Goal: Transaction & Acquisition: Purchase product/service

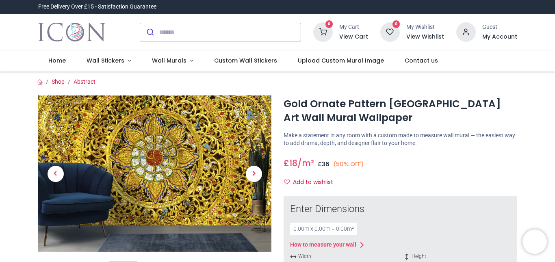
click at [159, 167] on img at bounding box center [155, 173] width 234 height 156
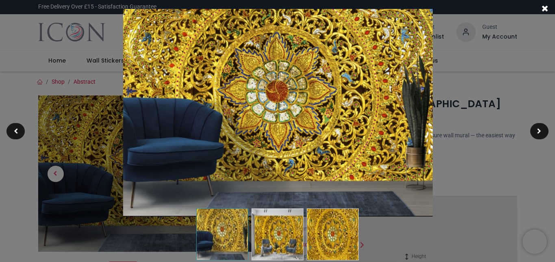
click at [543, 7] on span at bounding box center [545, 8] width 7 height 9
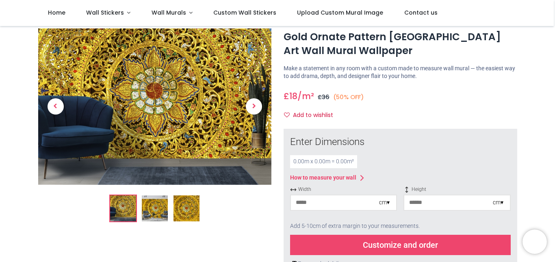
scroll to position [41, 0]
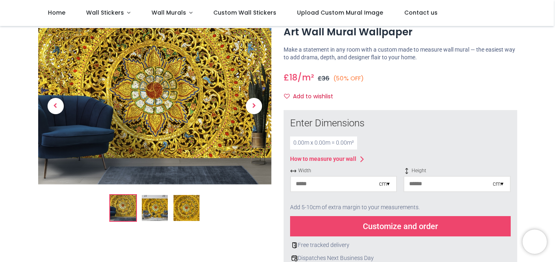
click at [315, 187] on input "number" at bounding box center [335, 184] width 88 height 15
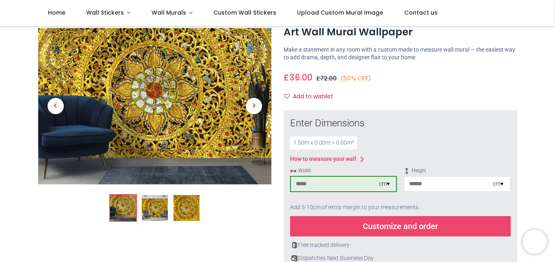
type input "***"
click at [414, 186] on input "number" at bounding box center [448, 184] width 88 height 15
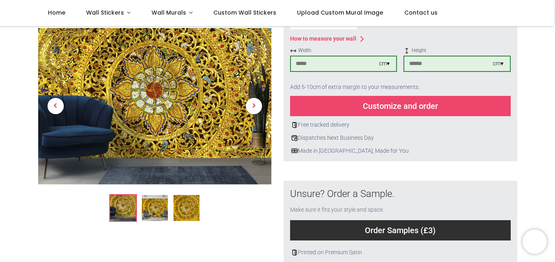
scroll to position [163, 0]
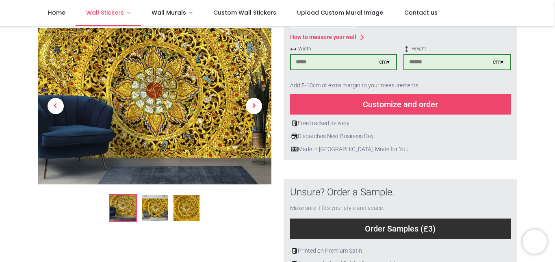
type input "***"
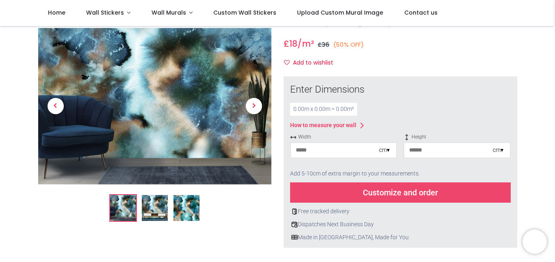
scroll to position [81, 0]
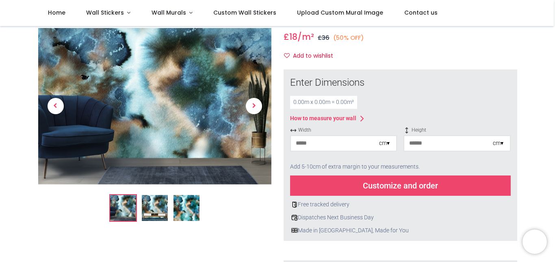
click at [180, 210] on img at bounding box center [187, 208] width 26 height 26
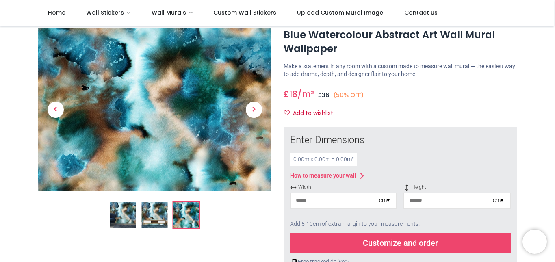
scroll to position [0, 0]
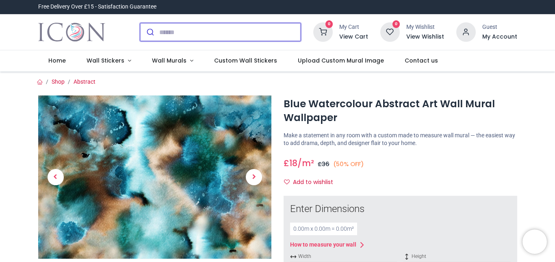
click at [170, 32] on input "search" at bounding box center [229, 32] width 141 height 18
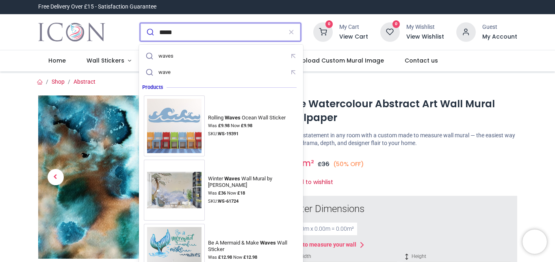
type input "*****"
click at [140, 23] on button "submit" at bounding box center [149, 32] width 19 height 18
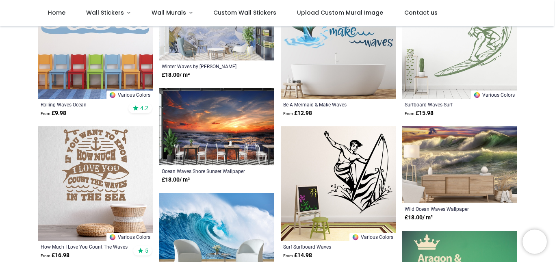
scroll to position [203, 0]
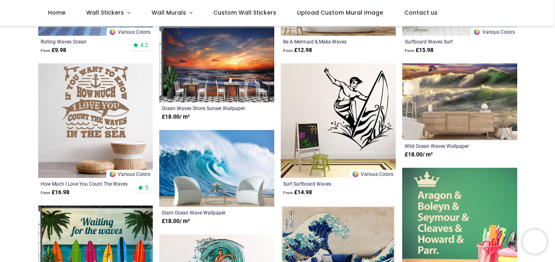
click at [485, 103] on img at bounding box center [459, 101] width 115 height 77
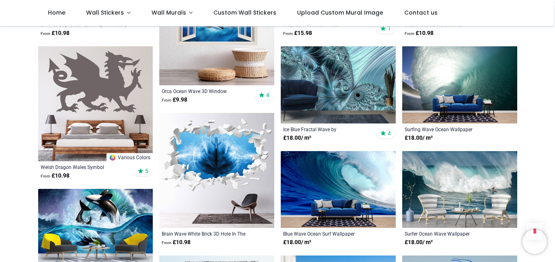
scroll to position [691, 0]
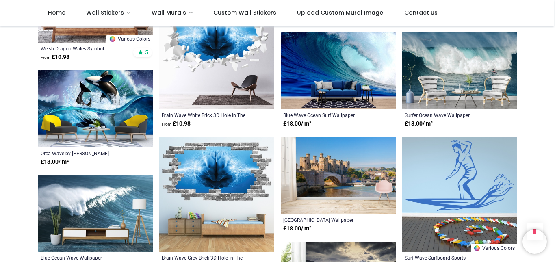
scroll to position [772, 0]
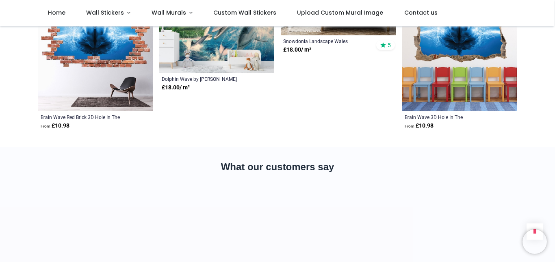
scroll to position [1057, 0]
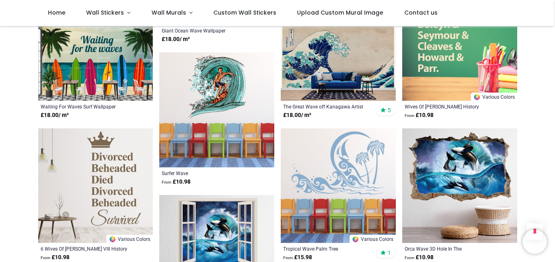
scroll to position [366, 0]
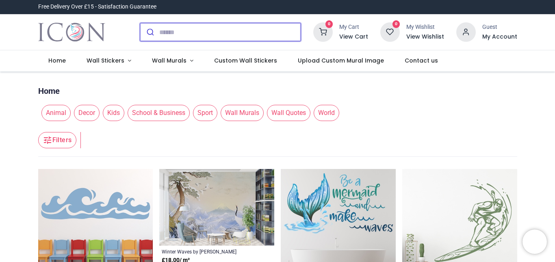
click at [165, 29] on input "search" at bounding box center [229, 32] width 141 height 18
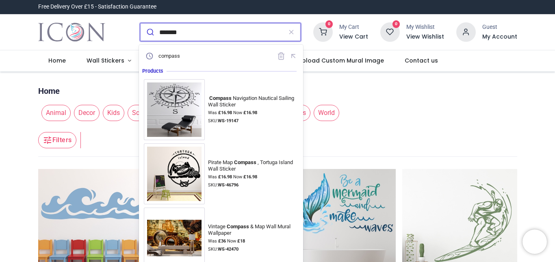
type input "*******"
click at [140, 23] on button "submit" at bounding box center [149, 32] width 19 height 18
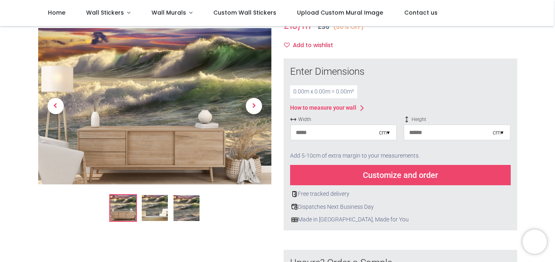
scroll to position [81, 0]
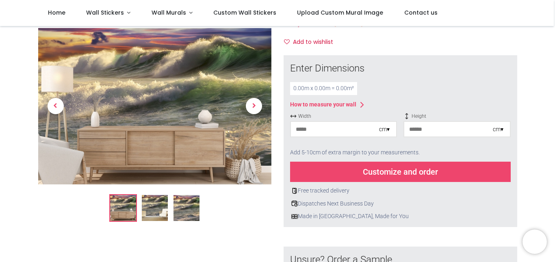
click at [191, 208] on img at bounding box center [187, 208] width 26 height 26
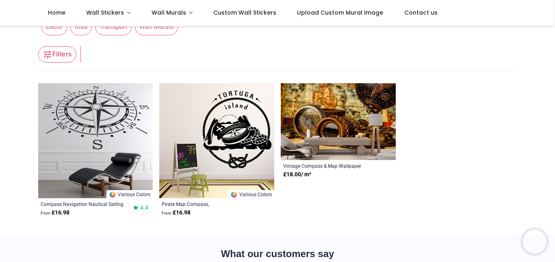
scroll to position [81, 0]
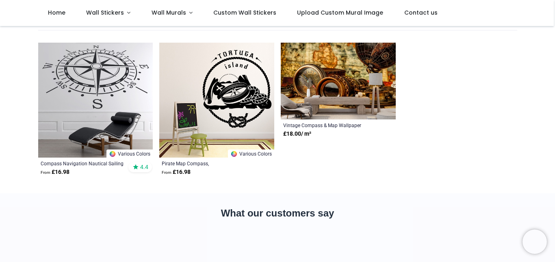
click at [353, 77] on img at bounding box center [338, 81] width 115 height 77
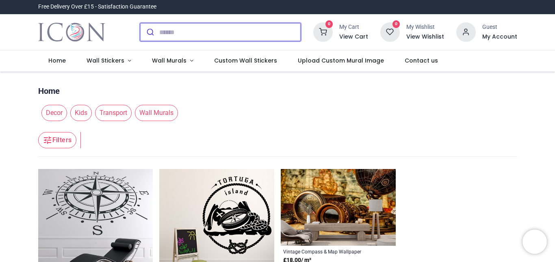
click at [157, 32] on button "submit" at bounding box center [149, 32] width 19 height 18
click at [194, 35] on input "search" at bounding box center [229, 32] width 141 height 18
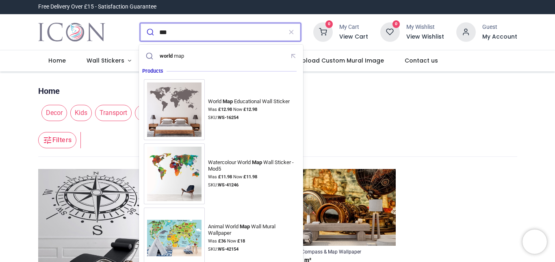
type input "***"
click at [140, 23] on button "submit" at bounding box center [149, 32] width 19 height 18
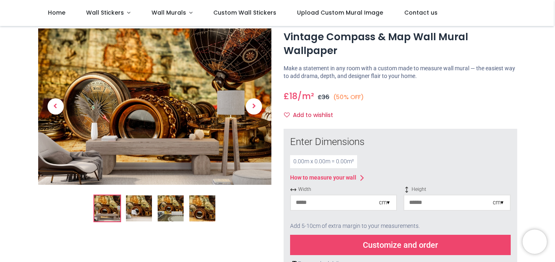
scroll to position [41, 0]
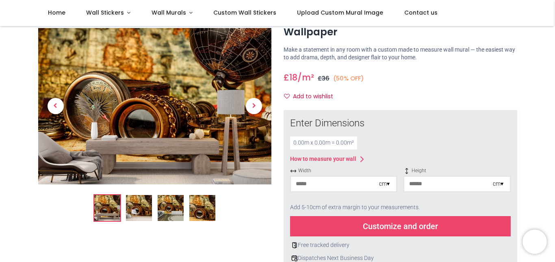
click at [199, 212] on img at bounding box center [202, 208] width 26 height 26
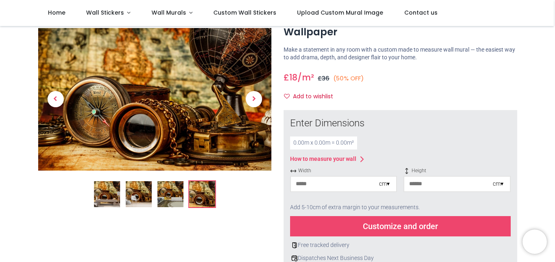
click at [178, 193] on img at bounding box center [170, 194] width 26 height 26
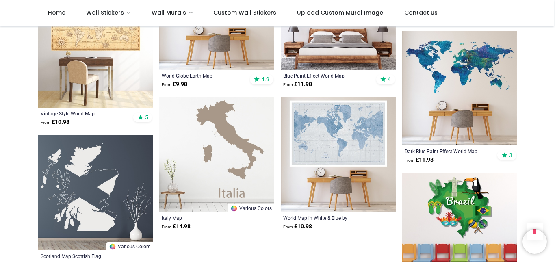
scroll to position [813, 0]
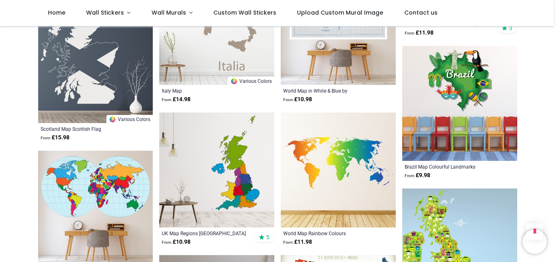
scroll to position [935, 0]
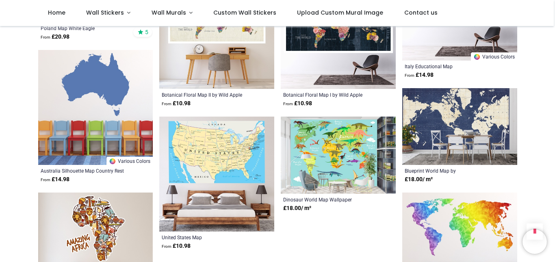
scroll to position [1747, 0]
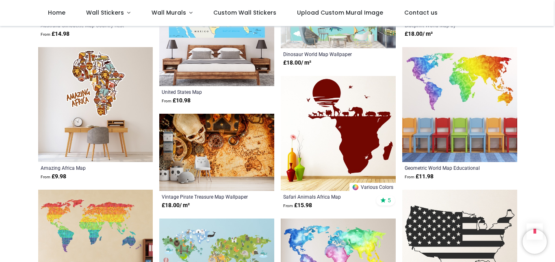
scroll to position [1910, 0]
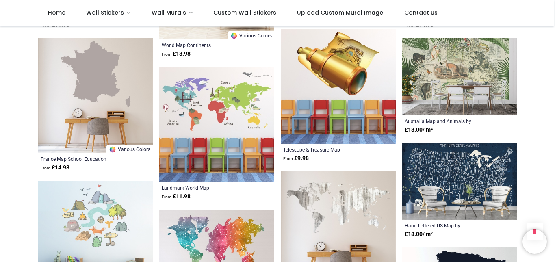
scroll to position [2479, 0]
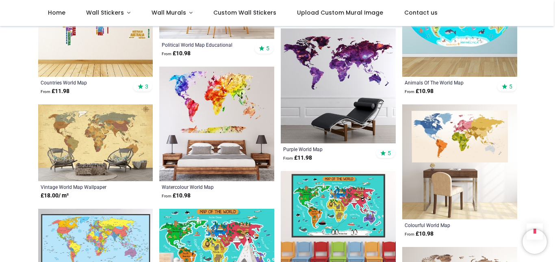
scroll to position [122, 0]
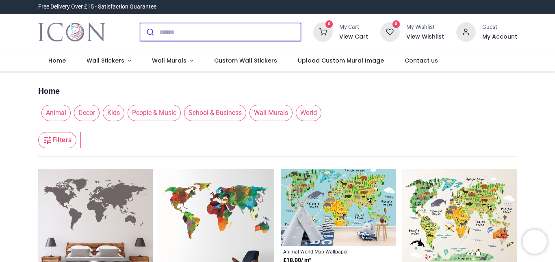
click at [163, 37] on input "search" at bounding box center [229, 32] width 141 height 18
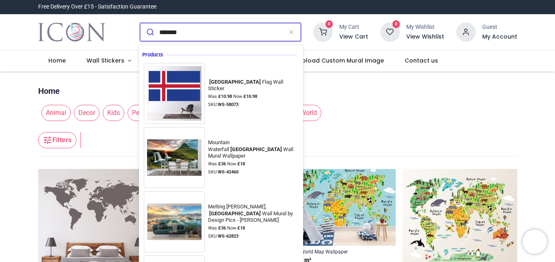
type input "*******"
click at [140, 23] on button "submit" at bounding box center [149, 32] width 19 height 18
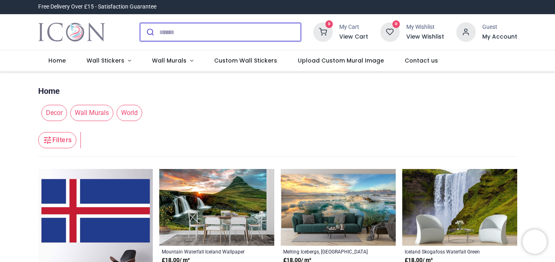
click at [171, 36] on input "search" at bounding box center [229, 32] width 141 height 18
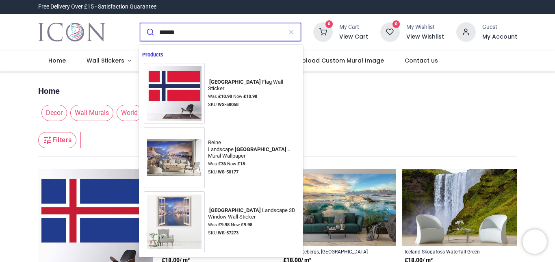
type input "******"
click at [140, 23] on button "submit" at bounding box center [149, 32] width 19 height 18
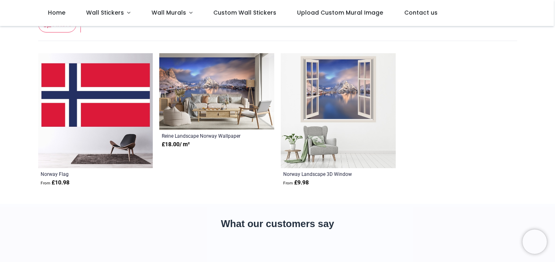
scroll to position [81, 0]
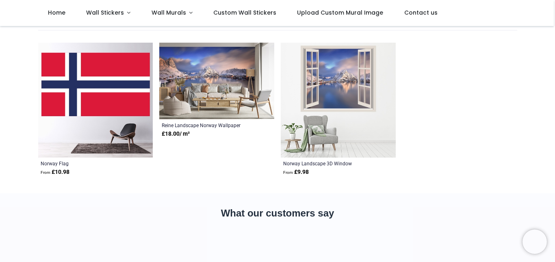
click at [206, 77] on img at bounding box center [216, 81] width 115 height 77
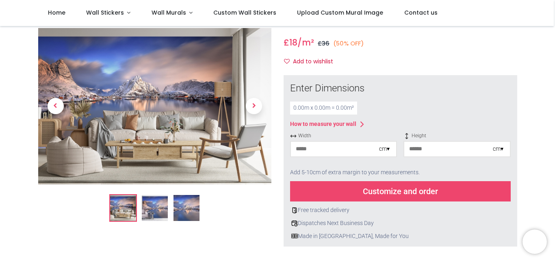
scroll to position [81, 0]
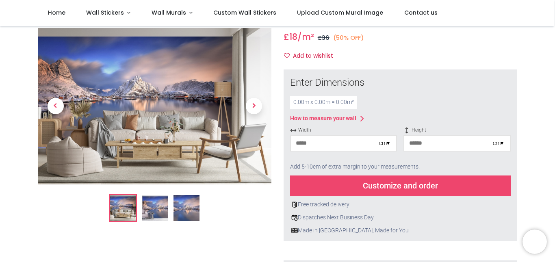
click at [188, 215] on img at bounding box center [187, 208] width 26 height 26
